Goal: Task Accomplishment & Management: Use online tool/utility

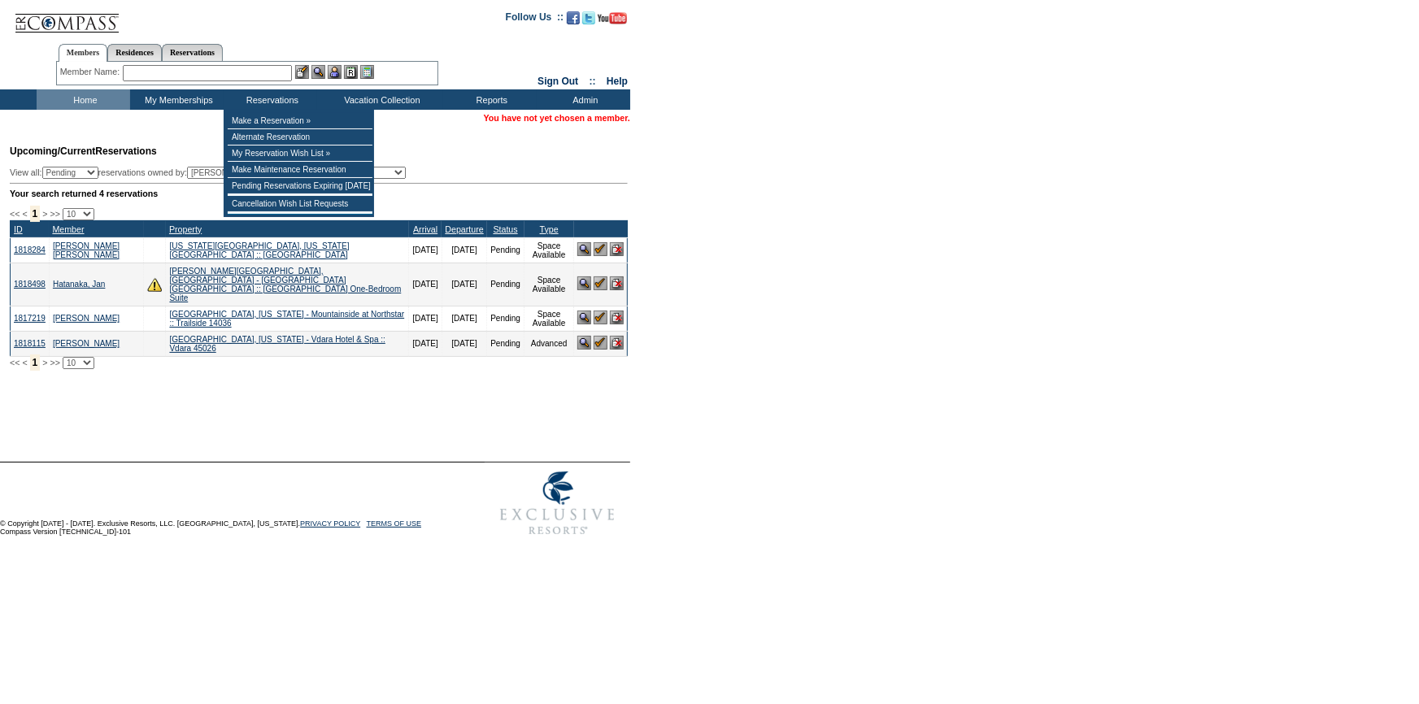
click at [250, 79] on input "text" at bounding box center [207, 73] width 169 height 16
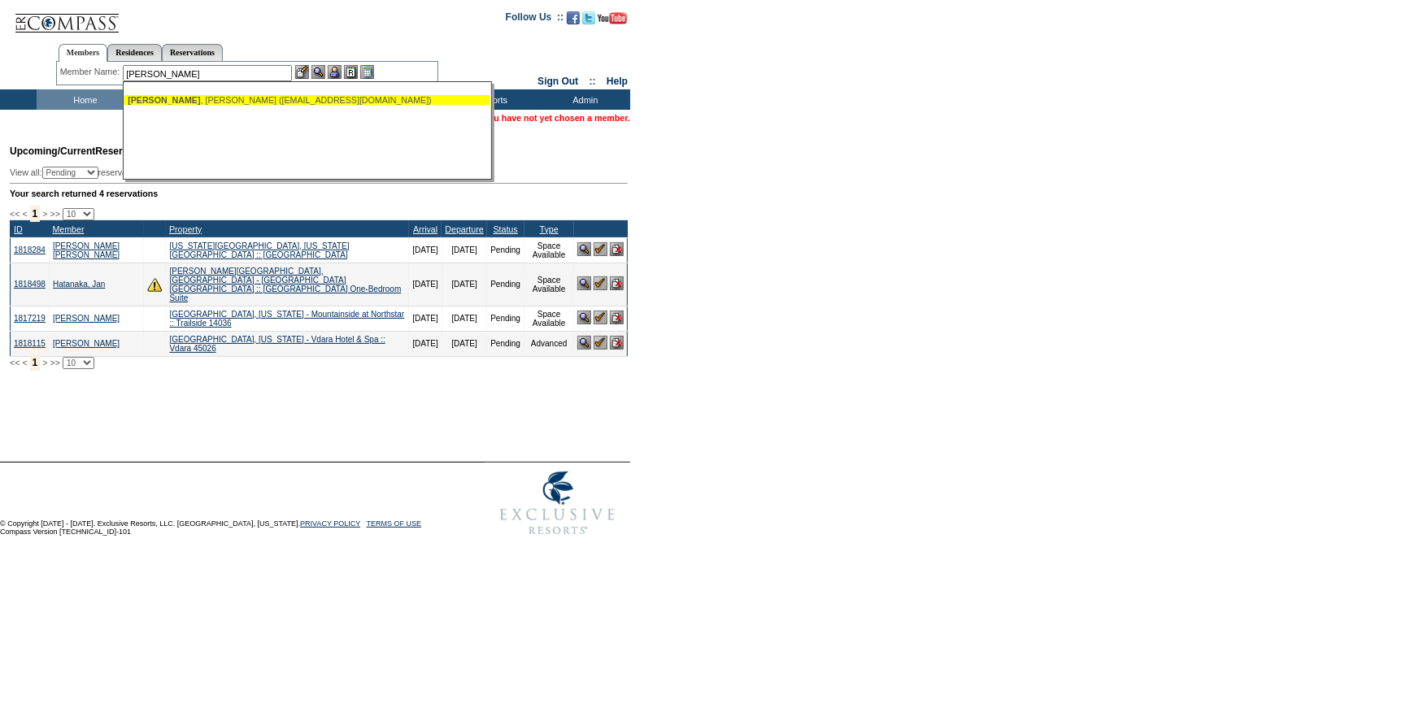
click at [258, 102] on div "[PERSON_NAME] ([EMAIL_ADDRESS][DOMAIN_NAME])" at bounding box center [307, 100] width 358 height 10
type input "[PERSON_NAME] ([EMAIL_ADDRESS][DOMAIN_NAME])"
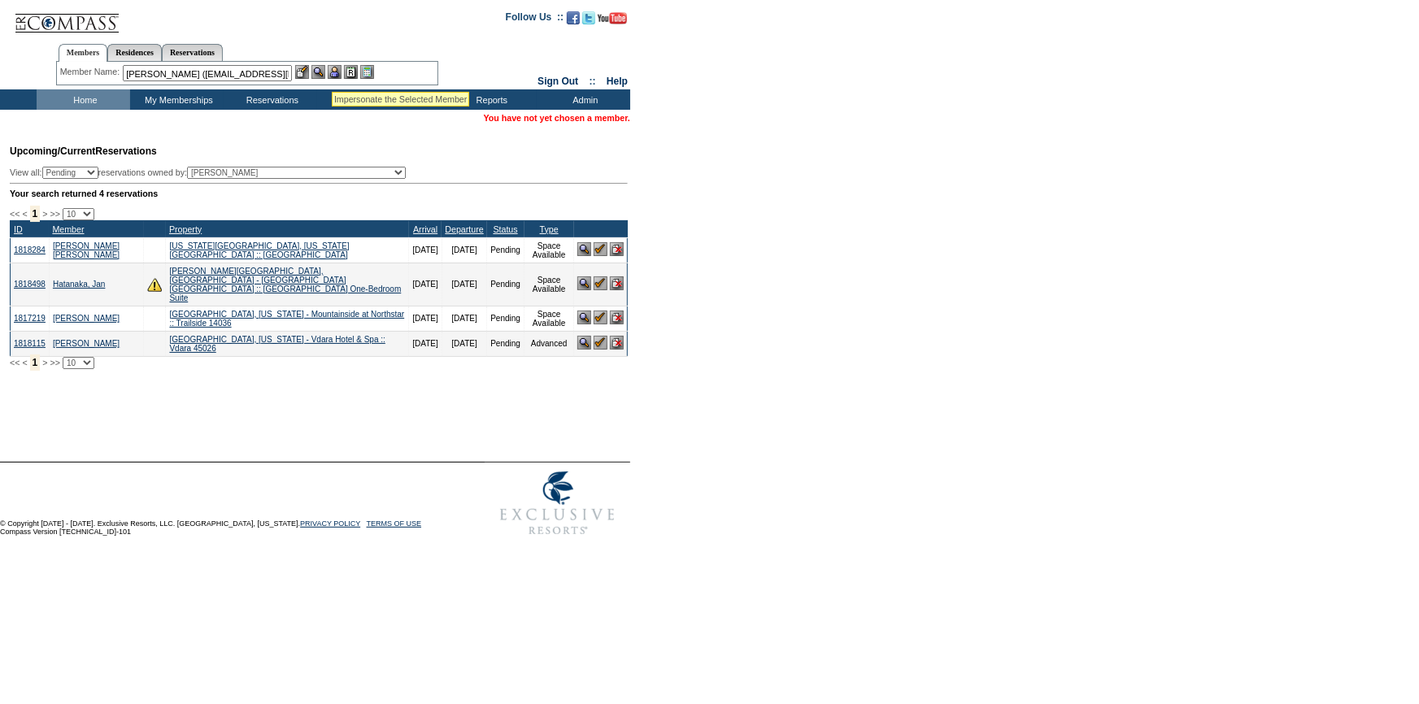
click at [337, 73] on img at bounding box center [335, 72] width 14 height 14
click at [320, 69] on img at bounding box center [318, 72] width 14 height 14
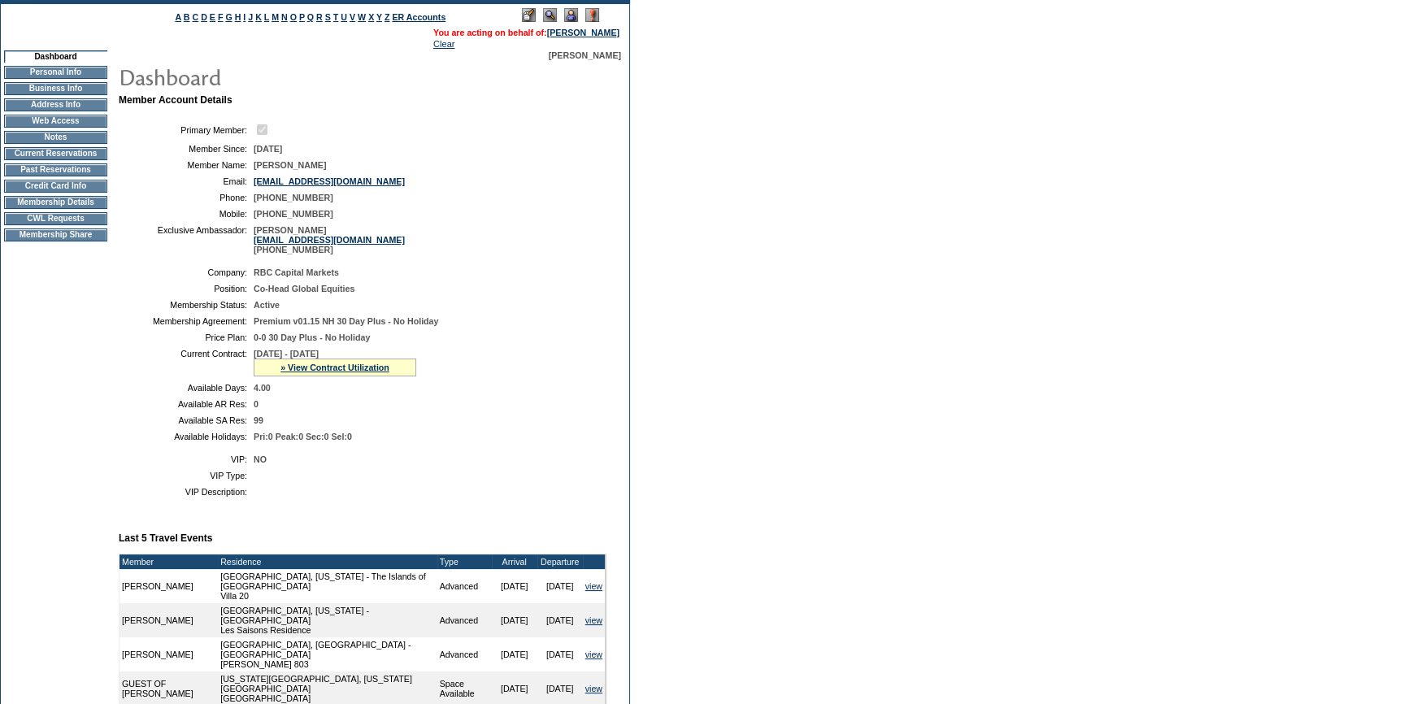
scroll to position [73, 0]
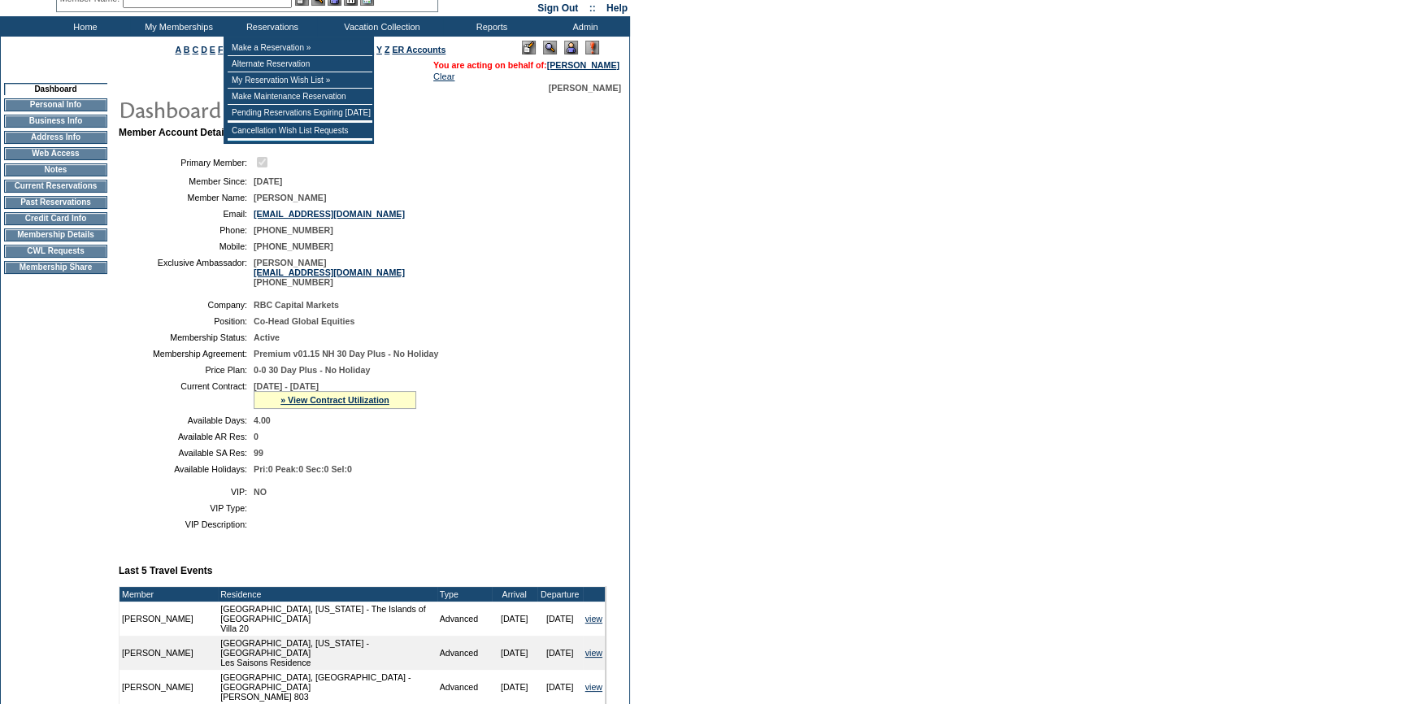
click at [270, 2] on input "text" at bounding box center [207, 0] width 169 height 16
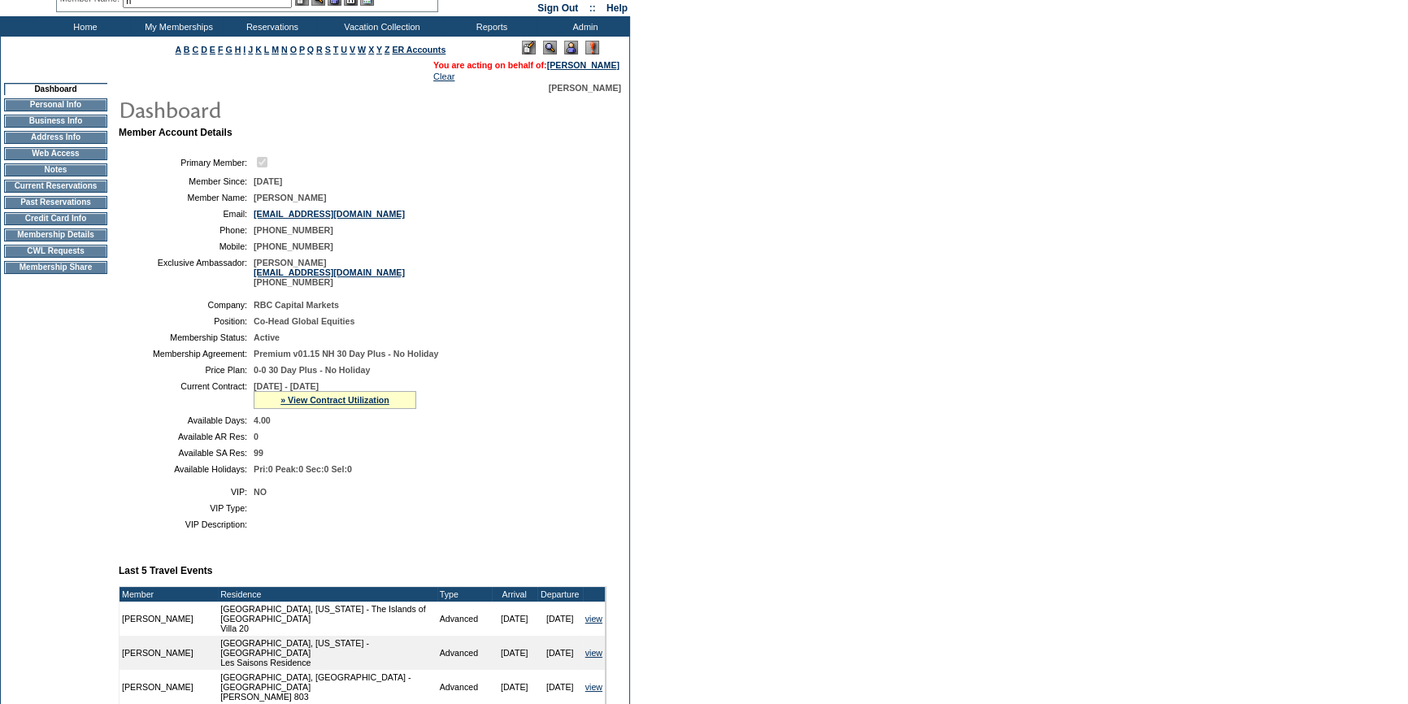
scroll to position [67, 0]
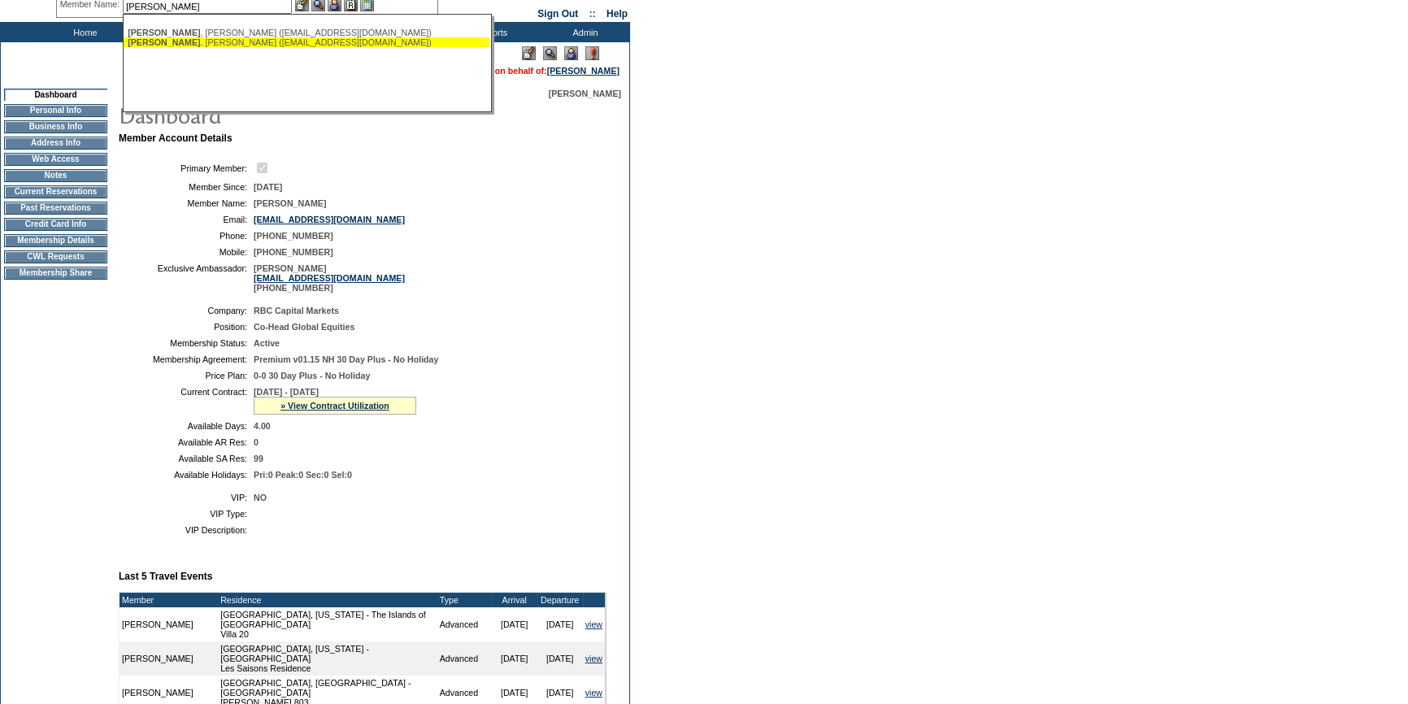
click at [243, 37] on div "Howarth , Norman (nhow5405@gmail.com)" at bounding box center [307, 42] width 358 height 10
type input "Howarth, Norman (nhow5405@gmail.com)"
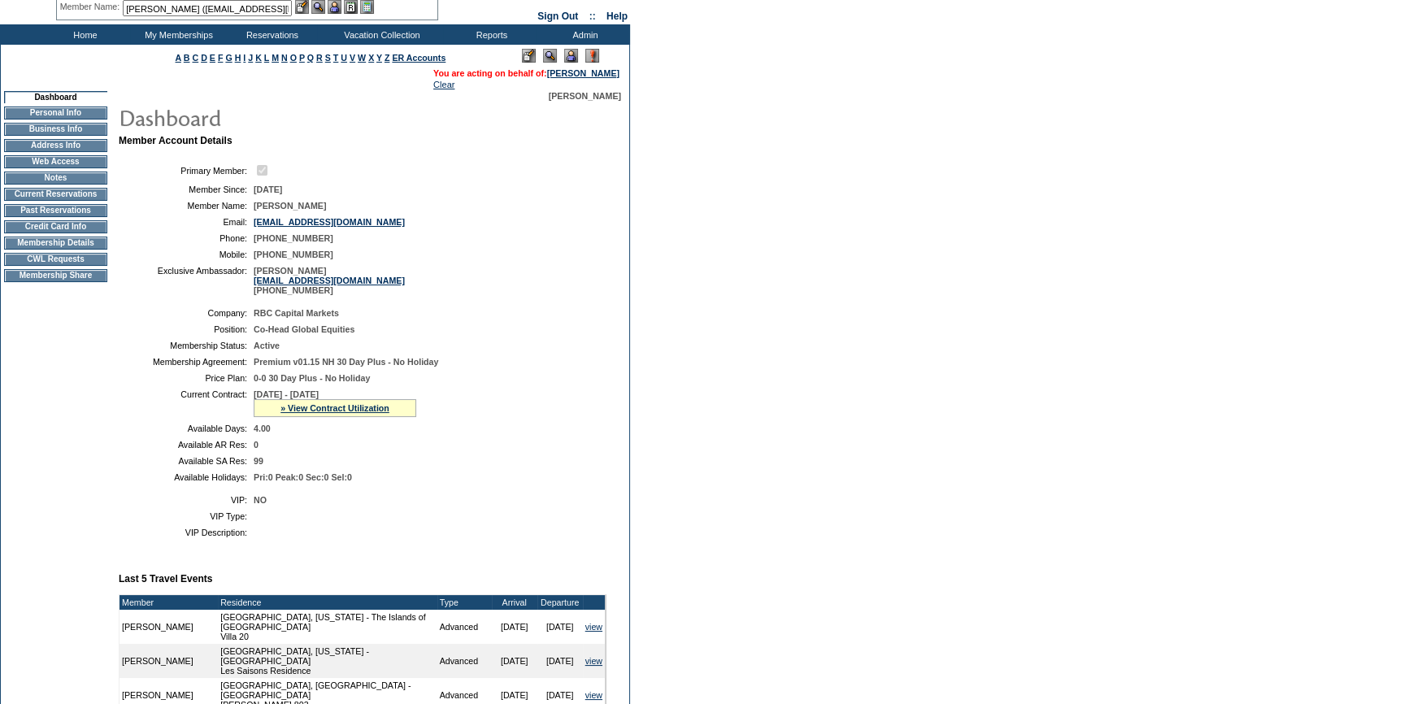
click at [337, 2] on img at bounding box center [335, 7] width 14 height 14
click at [319, 7] on img at bounding box center [318, 7] width 14 height 14
